Goal: Task Accomplishment & Management: Manage account settings

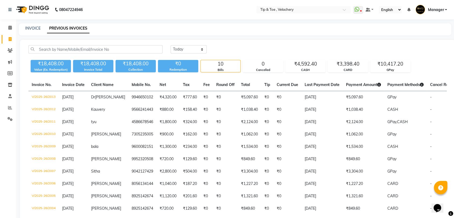
click at [15, 146] on div "Calendar Invoice Clients Marketing Members Inventory Staff Reports Settings Com…" at bounding box center [36, 125] width 73 height 221
click at [35, 27] on link "INVOICE" at bounding box center [32, 28] width 15 height 5
select select "service"
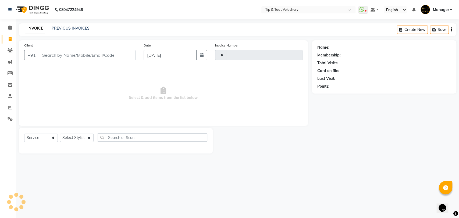
type input "2014"
select select "5863"
click at [11, 26] on icon at bounding box center [9, 28] width 3 height 4
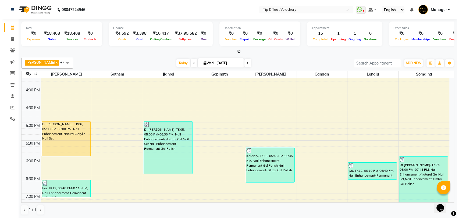
scroll to position [327, 0]
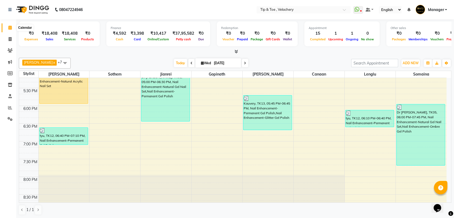
click at [10, 27] on icon at bounding box center [9, 28] width 3 height 4
click at [9, 39] on icon at bounding box center [10, 39] width 3 height 4
select select "service"
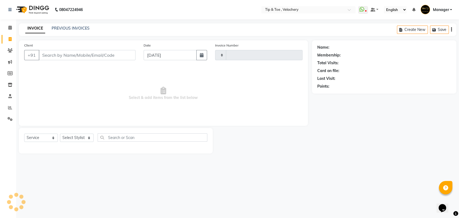
type input "2014"
select select "5863"
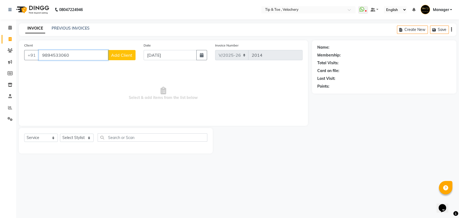
type input "9894533060"
click at [116, 55] on span "Add Client" at bounding box center [121, 54] width 21 height 5
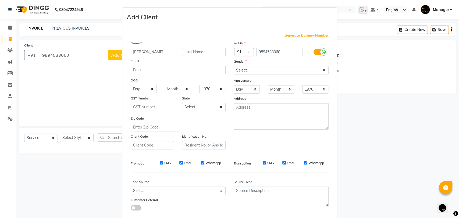
type input "[PERSON_NAME]"
click at [89, 89] on ngb-modal-window "Add Client Generate Dummy Number Name [PERSON_NAME] Email DOB Day 01 02 03 04 0…" at bounding box center [229, 109] width 459 height 218
click at [274, 69] on select "Select [DEMOGRAPHIC_DATA] [DEMOGRAPHIC_DATA] Other Prefer Not To Say" at bounding box center [281, 70] width 95 height 8
select select "[DEMOGRAPHIC_DATA]"
click at [234, 66] on select "Select [DEMOGRAPHIC_DATA] [DEMOGRAPHIC_DATA] Other Prefer Not To Say" at bounding box center [281, 70] width 95 height 8
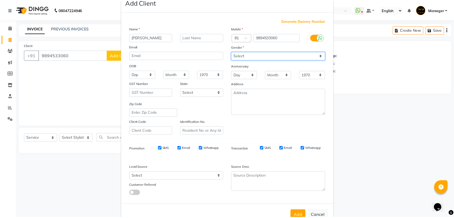
scroll to position [29, 0]
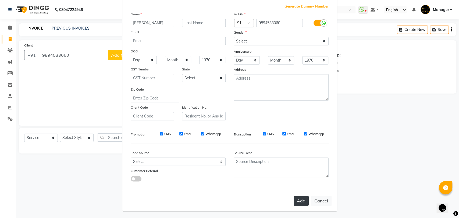
click at [296, 201] on button "Add" at bounding box center [300, 201] width 15 height 10
select select
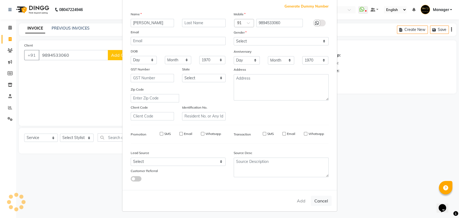
select select
checkbox input "false"
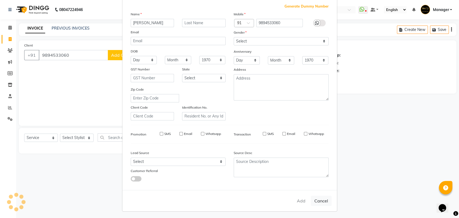
checkbox input "false"
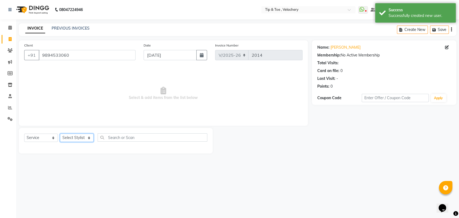
click at [88, 136] on select "Select Stylist [PERSON_NAME] Gopinath Jianrei [PERSON_NAME] Manager [PERSON_NAM…" at bounding box center [77, 138] width 34 height 8
select select "41031"
click at [60, 134] on select "Select Stylist [PERSON_NAME] Gopinath Jianrei [PERSON_NAME] Manager [PERSON_NAM…" at bounding box center [77, 138] width 34 height 8
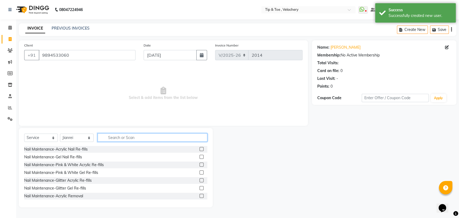
click at [114, 136] on input "text" at bounding box center [153, 137] width 110 height 8
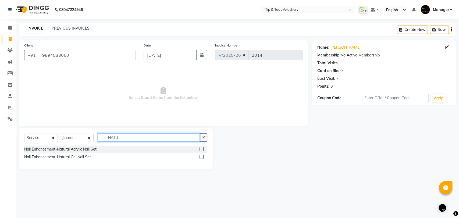
type input "NATU"
click at [201, 149] on label at bounding box center [201, 149] width 4 height 4
click at [201, 149] on input "checkbox" at bounding box center [200, 149] width 3 height 3
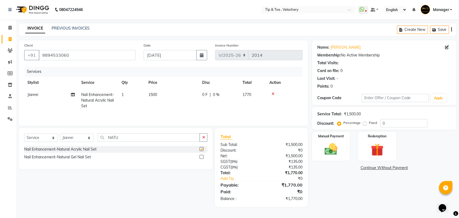
checkbox input "false"
click at [135, 139] on input "NATU" at bounding box center [149, 137] width 102 height 8
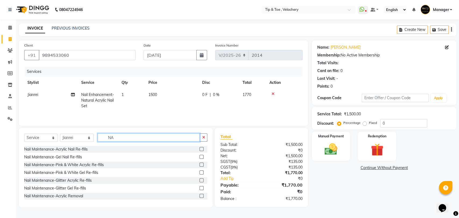
type input "N"
type input "PER"
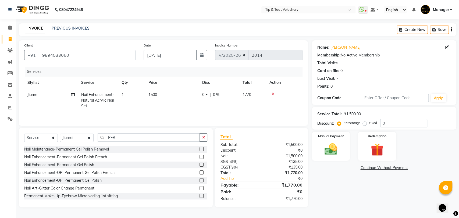
click at [199, 166] on label at bounding box center [201, 165] width 4 height 4
click at [199, 166] on input "checkbox" at bounding box center [200, 164] width 3 height 3
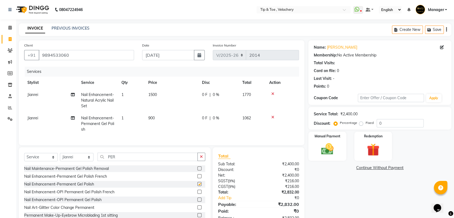
checkbox input "false"
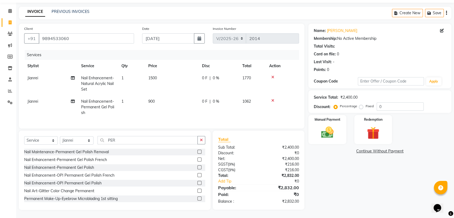
scroll to position [21, 0]
click at [329, 129] on img at bounding box center [327, 132] width 21 height 15
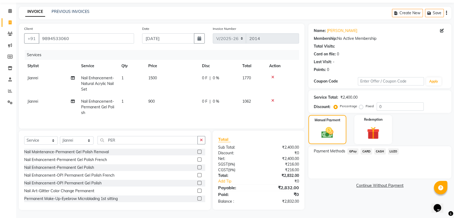
click at [355, 148] on span "GPay" at bounding box center [353, 151] width 11 height 6
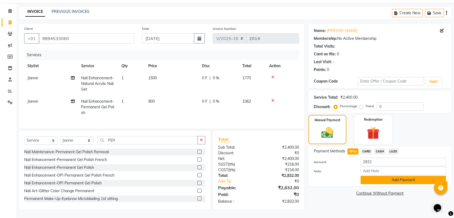
click at [376, 176] on button "Add Payment" at bounding box center [403, 180] width 85 height 8
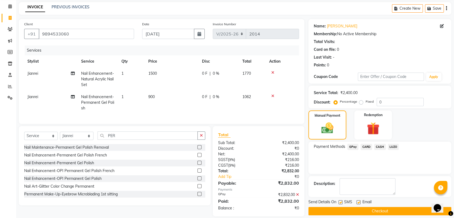
click at [357, 201] on label at bounding box center [359, 202] width 4 height 4
click at [357, 201] on input "checkbox" at bounding box center [358, 202] width 3 height 3
checkbox input "false"
click at [366, 212] on button "Checkout" at bounding box center [380, 211] width 143 height 8
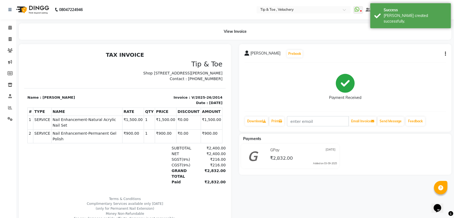
click at [141, 24] on div "View Invoice" at bounding box center [235, 31] width 433 height 16
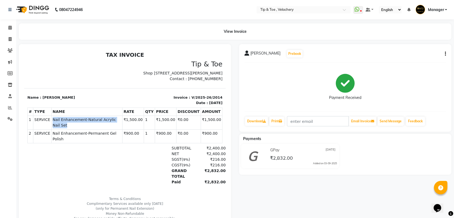
drag, startPoint x: 49, startPoint y: 126, endPoint x: 122, endPoint y: 117, distance: 73.0
click at [122, 123] on td "SERVICE Nail Enhancement-Natural Acrylic Nail Set" at bounding box center [86, 123] width 71 height 14
copy span "Nail Enhancement-Natural Acrylic Nail Set"
drag, startPoint x: 48, startPoint y: 133, endPoint x: 123, endPoint y: 133, distance: 74.4
click at [123, 133] on tr "2 SERVICE SERVICE Nail Enhancement-Permanent Gel Polish ₹900.00 1" at bounding box center [125, 137] width 195 height 14
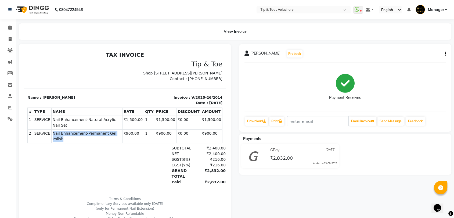
copy tr "SERVICE Nail Enhancement-Permanent Gel Polish"
click at [122, 133] on td "SERVICE Nail Enhancement-Permanent Gel Polish" at bounding box center [86, 137] width 71 height 14
click at [12, 28] on span at bounding box center [9, 28] width 9 height 6
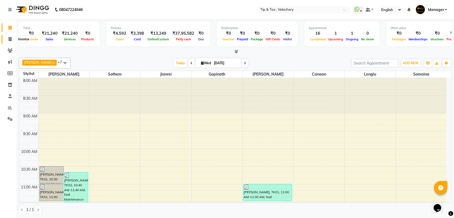
click at [10, 38] on icon at bounding box center [10, 39] width 3 height 4
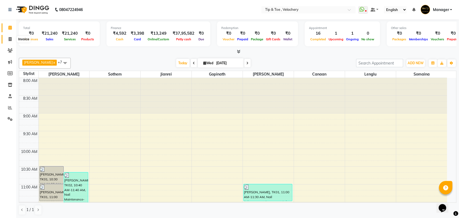
select select "5863"
select select "service"
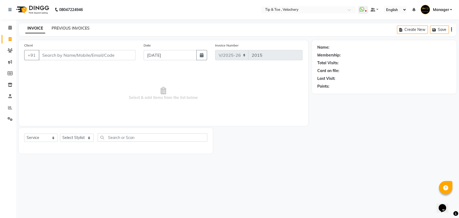
click at [55, 28] on link "PREVIOUS INVOICES" at bounding box center [71, 28] width 38 height 5
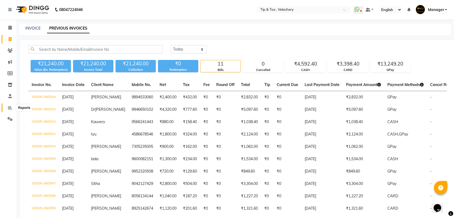
click at [11, 107] on icon at bounding box center [10, 108] width 4 height 4
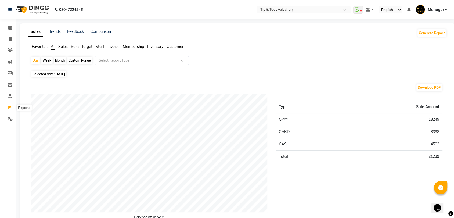
click at [9, 108] on icon at bounding box center [10, 108] width 4 height 4
click at [101, 45] on span "Staff" at bounding box center [100, 46] width 9 height 5
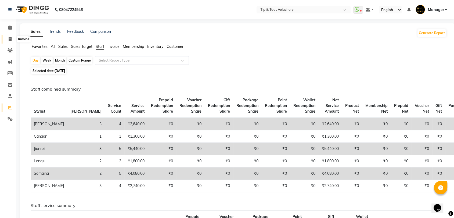
click at [7, 38] on span at bounding box center [9, 39] width 9 height 6
select select "service"
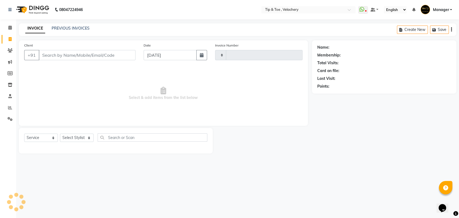
type input "2015"
select select "5863"
click at [9, 109] on icon at bounding box center [10, 108] width 4 height 4
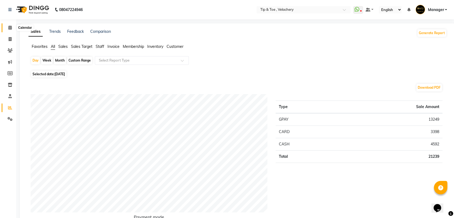
click at [9, 28] on icon at bounding box center [9, 28] width 3 height 4
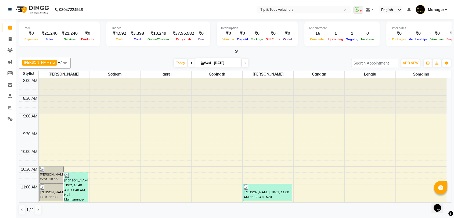
click at [242, 63] on span at bounding box center [245, 63] width 6 height 8
type input "[DATE]"
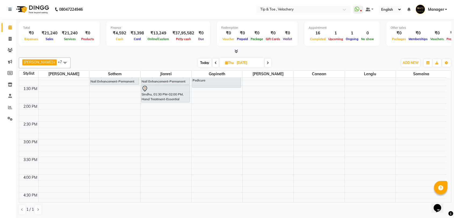
scroll to position [78, 0]
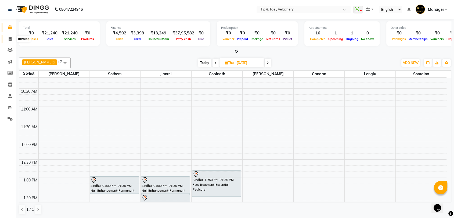
click at [9, 37] on icon at bounding box center [10, 39] width 3 height 4
select select "service"
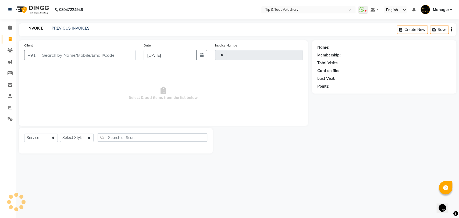
type input "2015"
select select "5863"
click at [85, 27] on link "PREVIOUS INVOICES" at bounding box center [71, 28] width 38 height 5
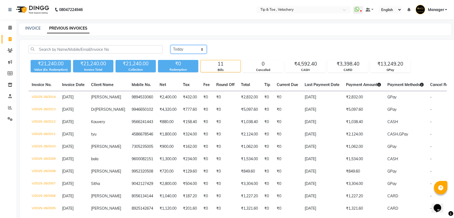
click at [198, 48] on select "[DATE] [DATE] Custom Range" at bounding box center [189, 49] width 36 height 8
select select "range"
click at [171, 45] on select "[DATE] [DATE] Custom Range" at bounding box center [189, 49] width 36 height 8
click at [249, 48] on input "[DATE]" at bounding box center [233, 50] width 38 height 8
select select "9"
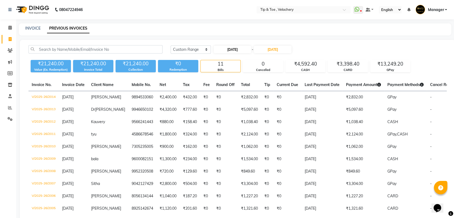
select select "2025"
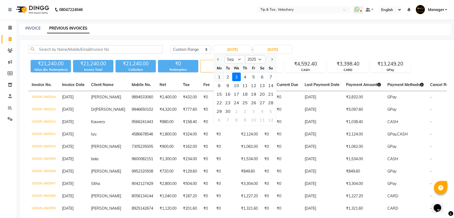
click at [220, 77] on div "1" at bounding box center [219, 77] width 9 height 9
type input "[DATE]"
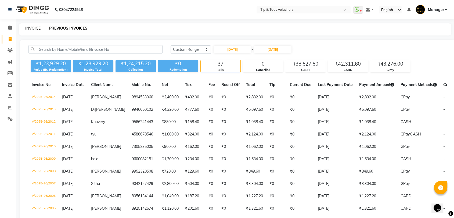
click at [33, 30] on link "INVOICE" at bounding box center [32, 28] width 15 height 5
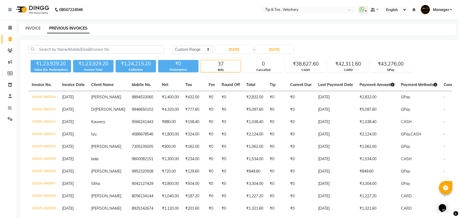
select select "service"
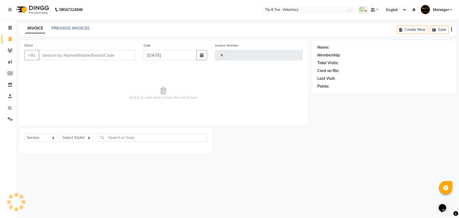
type input "2015"
select select "5863"
click at [13, 28] on span at bounding box center [9, 28] width 9 height 6
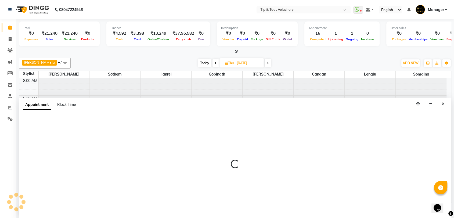
scroll to position [0, 0]
select select "41021"
select select "600"
select select "tentative"
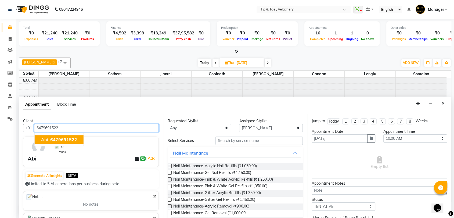
click at [69, 136] on button "Abi 6479691522" at bounding box center [59, 139] width 49 height 9
type input "6479691522"
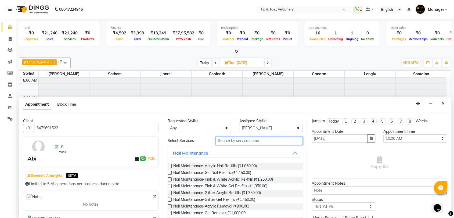
click at [233, 140] on input "text" at bounding box center [260, 141] width 88 height 8
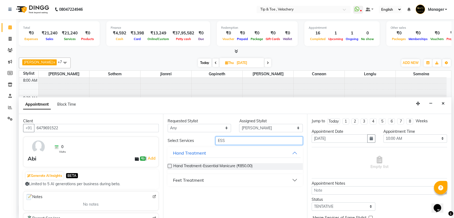
type input "ESS"
click at [183, 181] on div "Feet Treatment" at bounding box center [188, 180] width 31 height 6
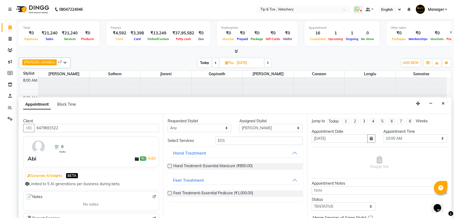
click at [171, 192] on label at bounding box center [170, 193] width 4 height 4
click at [171, 192] on input "checkbox" at bounding box center [169, 193] width 3 height 3
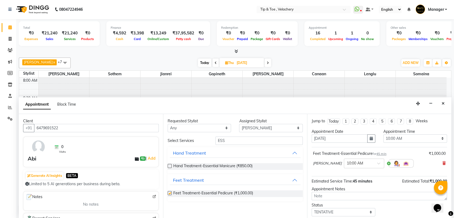
checkbox input "false"
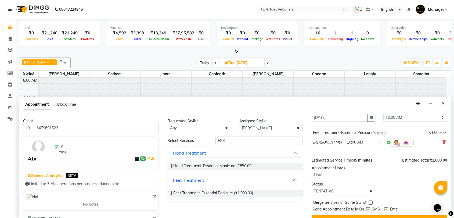
scroll to position [32, 0]
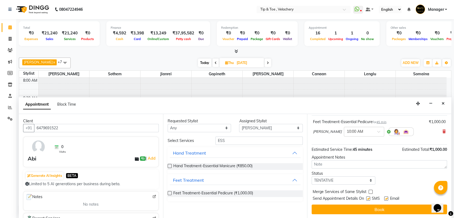
click at [386, 198] on label at bounding box center [386, 198] width 4 height 4
click at [386, 198] on input "checkbox" at bounding box center [385, 198] width 3 height 3
checkbox input "false"
drag, startPoint x: 377, startPoint y: 211, endPoint x: 367, endPoint y: 210, distance: 9.1
click at [376, 211] on button "Book" at bounding box center [379, 210] width 135 height 10
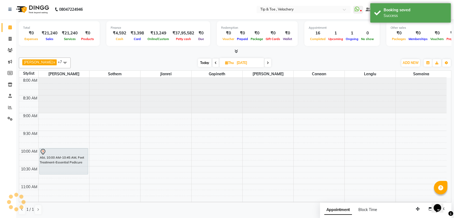
scroll to position [0, 0]
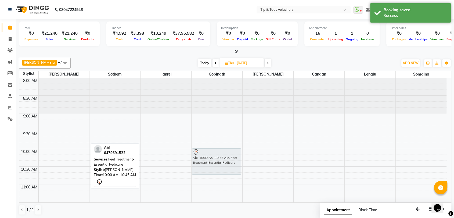
drag, startPoint x: 58, startPoint y: 161, endPoint x: 211, endPoint y: 160, distance: 153.7
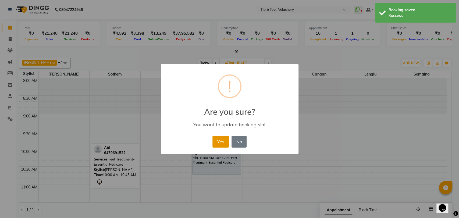
click at [215, 144] on button "Yes" at bounding box center [220, 142] width 16 height 12
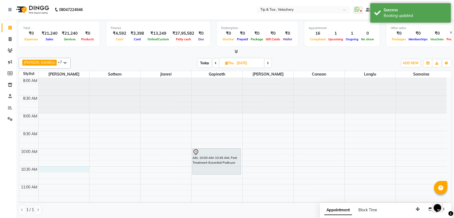
select select "41021"
select select "630"
select select "tentative"
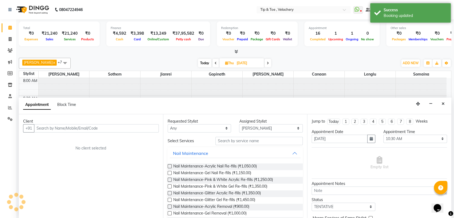
scroll to position [0, 0]
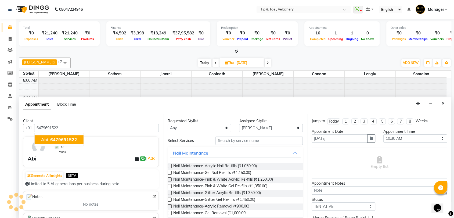
click at [51, 138] on span "6479691522" at bounding box center [63, 139] width 27 height 5
type input "6479691522"
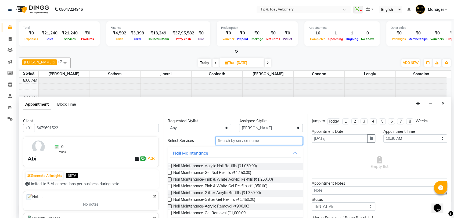
click at [239, 138] on input "text" at bounding box center [260, 141] width 88 height 8
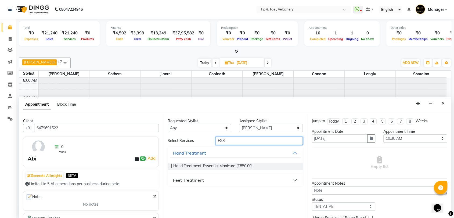
type input "ESS"
click at [170, 164] on label at bounding box center [170, 166] width 4 height 4
click at [170, 165] on input "checkbox" at bounding box center [169, 166] width 3 height 3
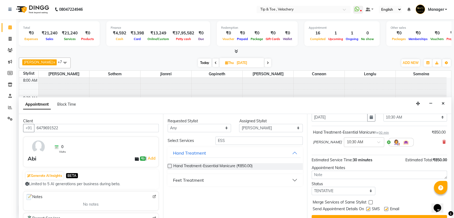
scroll to position [32, 0]
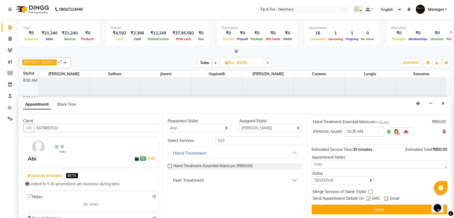
click at [169, 164] on label at bounding box center [170, 166] width 4 height 4
click at [169, 165] on input "checkbox" at bounding box center [169, 166] width 3 height 3
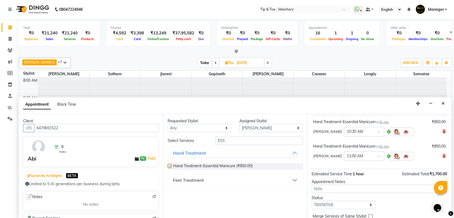
checkbox input "false"
click at [249, 139] on input "ESS" at bounding box center [260, 141] width 88 height 8
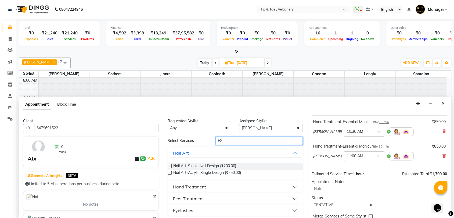
type input "E"
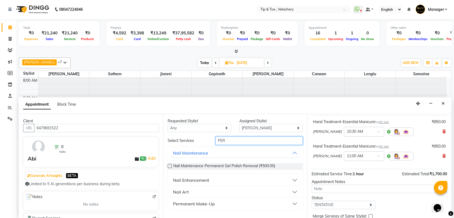
type input "PER"
click at [208, 178] on div "Nail Enhancement" at bounding box center [191, 180] width 36 height 6
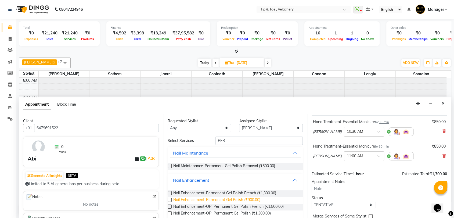
click at [211, 198] on span "Nail Enhancement-Permanent Gel Polish (₹900.00)" at bounding box center [216, 200] width 87 height 7
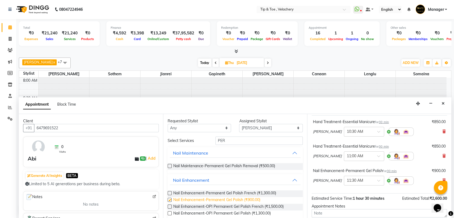
checkbox input "false"
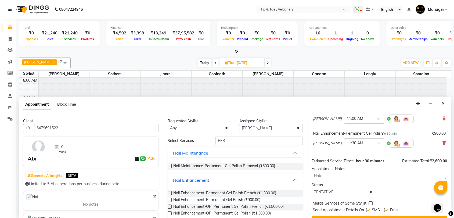
scroll to position [81, 0]
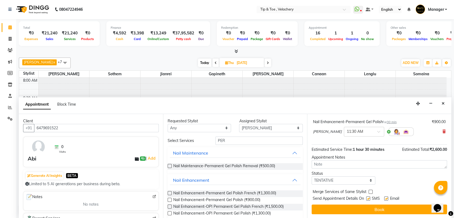
click at [388, 198] on label at bounding box center [386, 198] width 4 height 4
click at [388, 198] on input "checkbox" at bounding box center [385, 198] width 3 height 3
checkbox input "false"
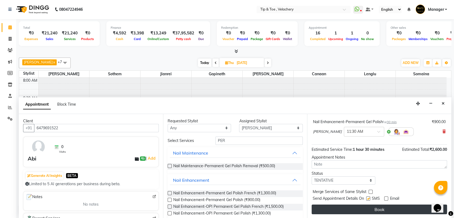
click at [380, 209] on button "Book" at bounding box center [379, 210] width 135 height 10
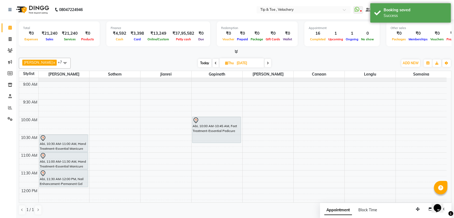
scroll to position [0, 0]
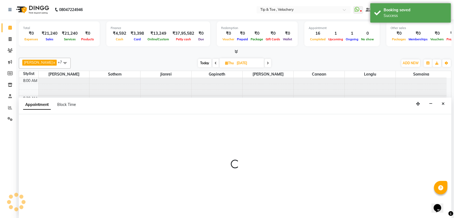
scroll to position [0, 0]
select select "41035"
select select "600"
select select "tentative"
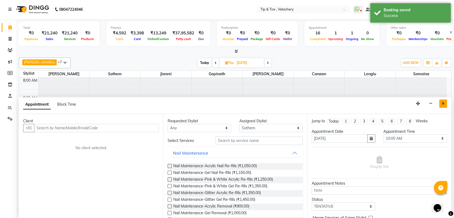
click at [444, 100] on button "Close" at bounding box center [443, 103] width 8 height 8
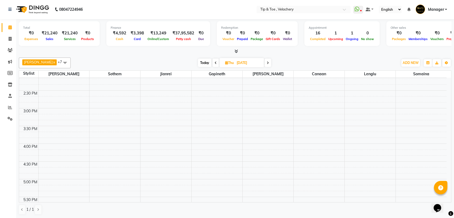
scroll to position [109, 0]
